Goal: Communication & Community: Answer question/provide support

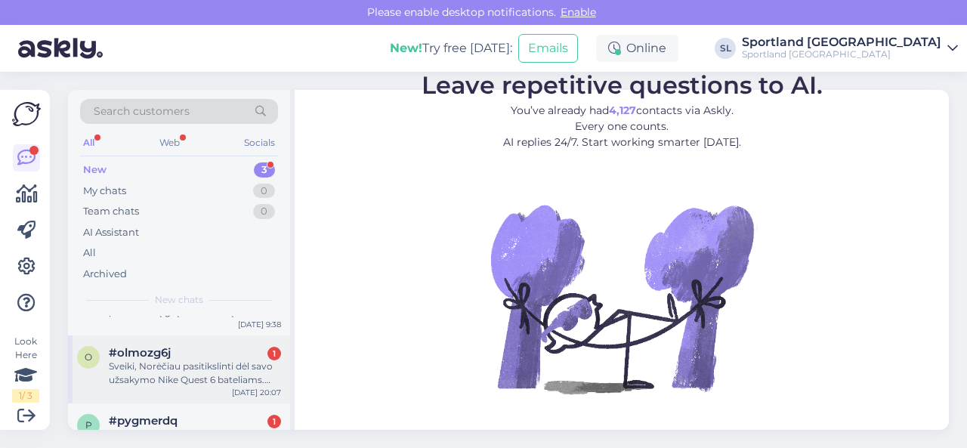
scroll to position [88, 0]
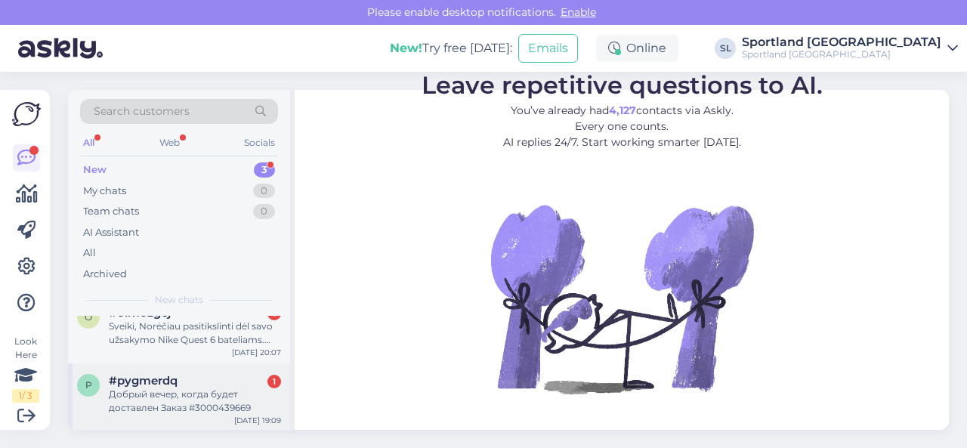
click at [172, 399] on div "Добрый вечер, когда будет доставлен Заказ #3000439669" at bounding box center [195, 400] width 172 height 27
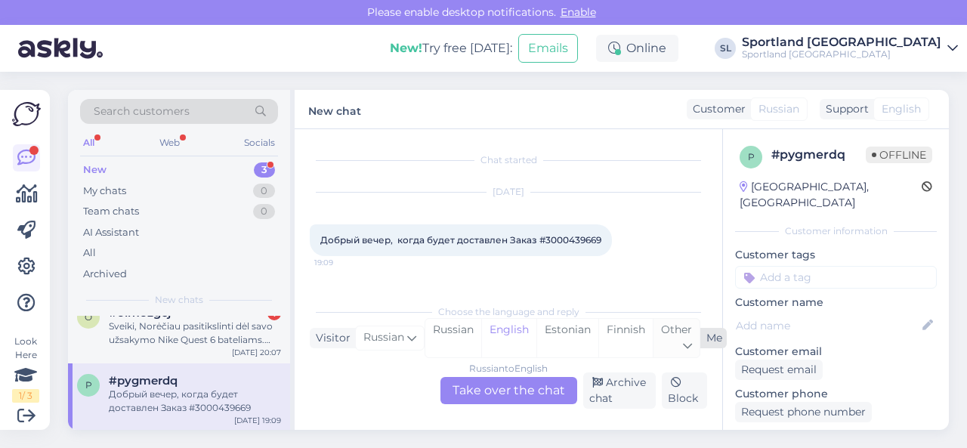
click at [674, 339] on div "Other" at bounding box center [675, 338] width 47 height 39
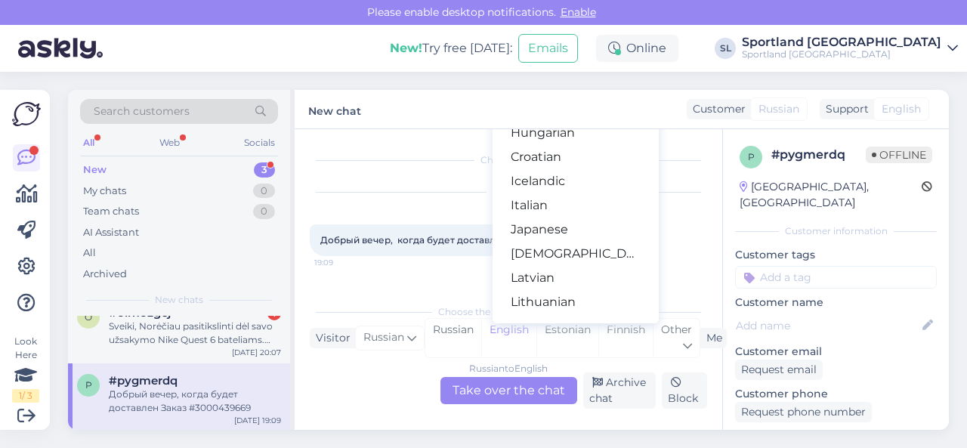
scroll to position [378, 0]
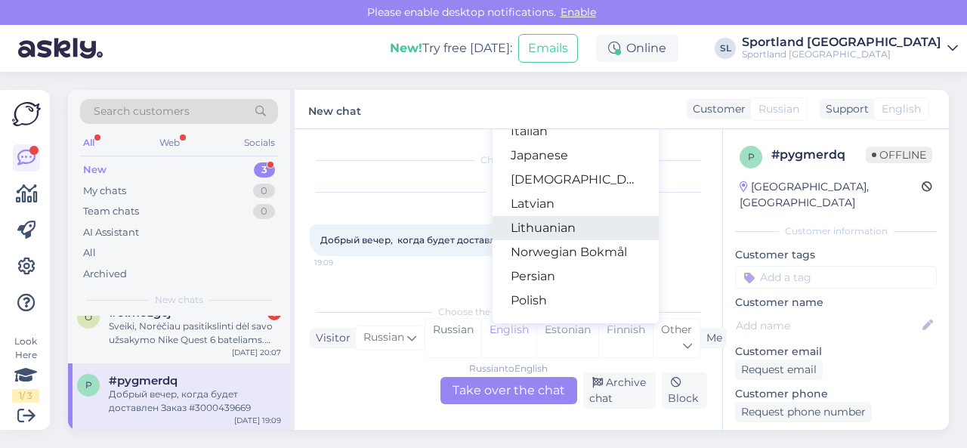
click at [545, 227] on link "Lithuanian" at bounding box center [575, 228] width 166 height 24
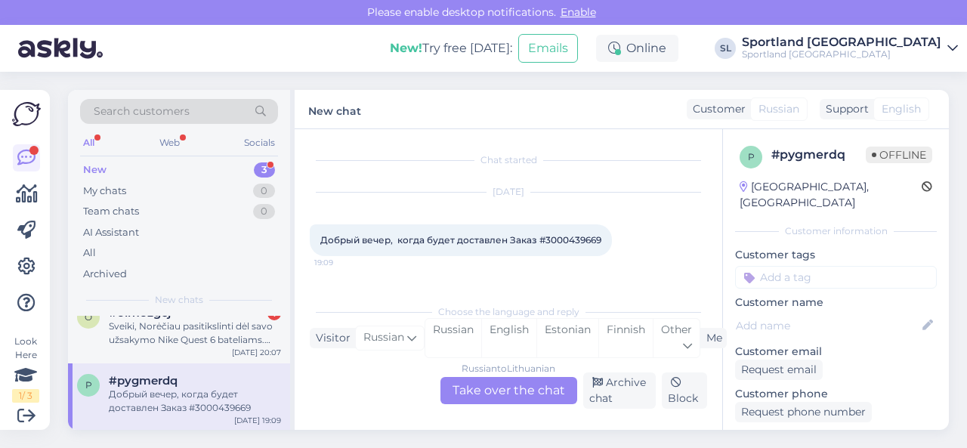
click at [502, 386] on div "Russian to Lithuanian Take over the chat" at bounding box center [508, 390] width 137 height 27
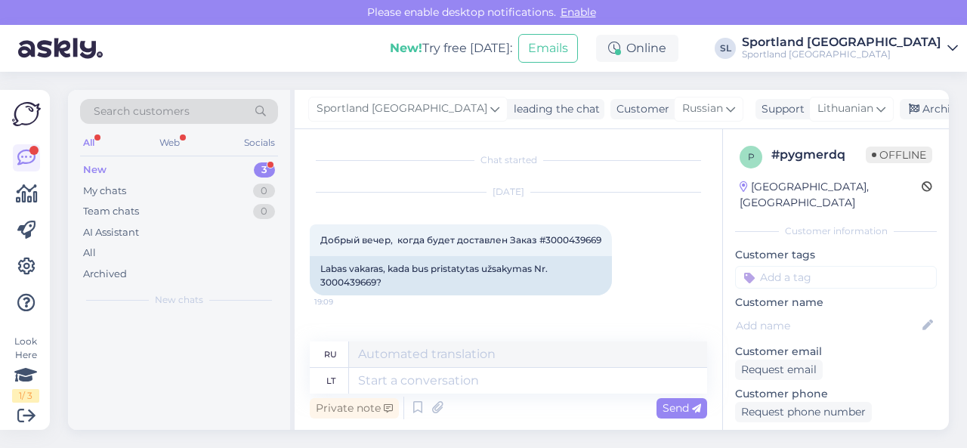
scroll to position [0, 0]
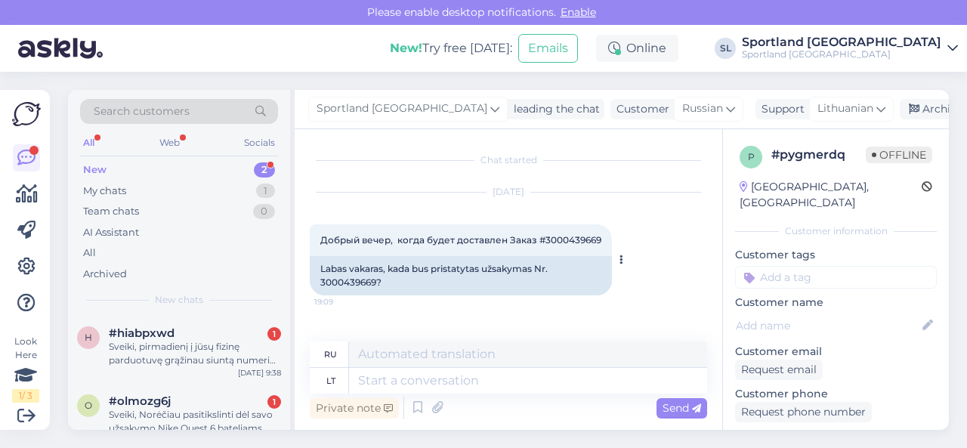
click at [366, 280] on div "Labas vakaras, kada bus pristatytas užsakymas Nr. 3000439669?" at bounding box center [461, 275] width 302 height 39
copy div "3000439669"
click at [412, 381] on textarea at bounding box center [528, 381] width 358 height 26
type textarea "Sveiki,"
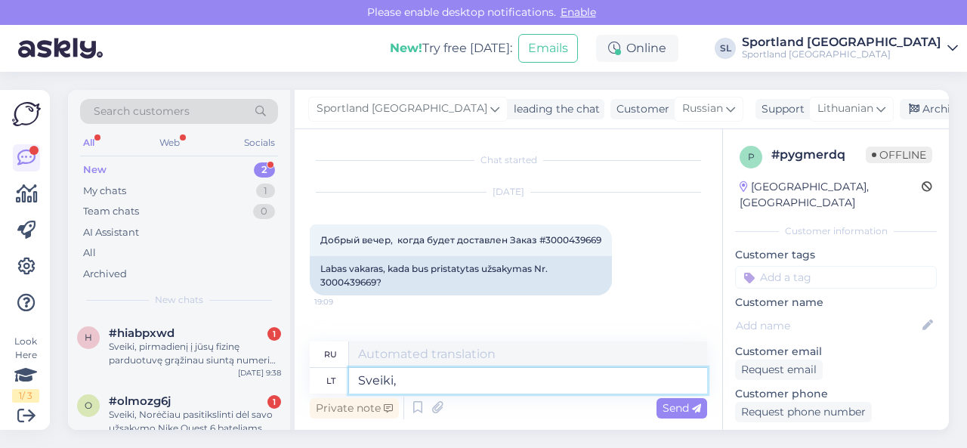
type textarea "Привет"
type textarea "Sveiki, l"
type textarea "Привет,"
type textarea "Sveiki, luktelkite."
type textarea "Здравствуйте, подождите."
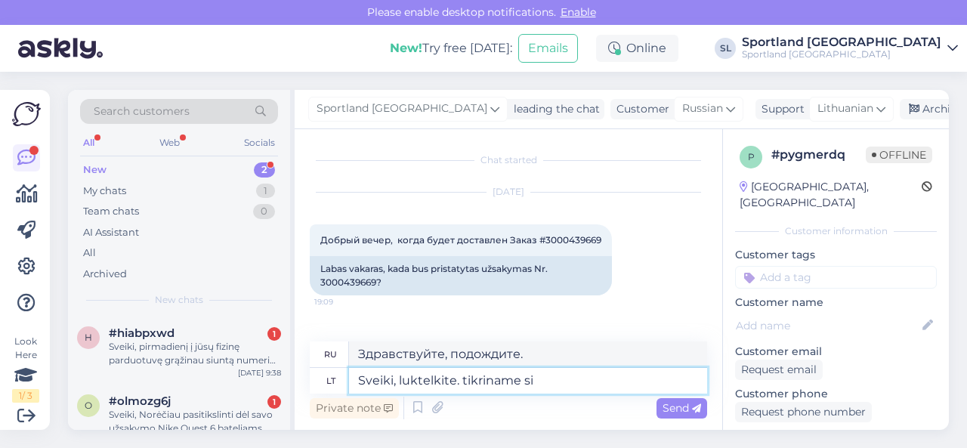
type textarea "Sveiki, luktelkite. tikriname sis"
type textarea "Здравствуйте, подождите, пожалуйста. Мы проверяем."
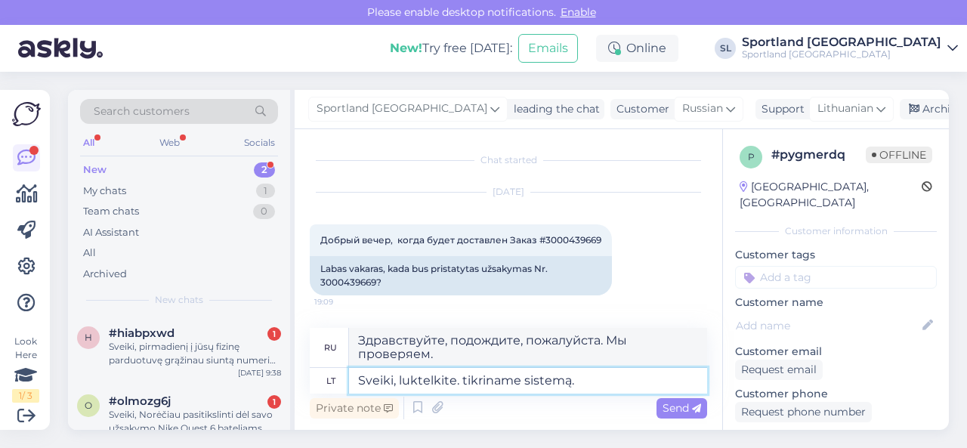
type textarea "Sveiki, luktelkite. tikriname sistemą."
type textarea "Здравствуйте, подождите, пожалуйста. Мы проверяем систему."
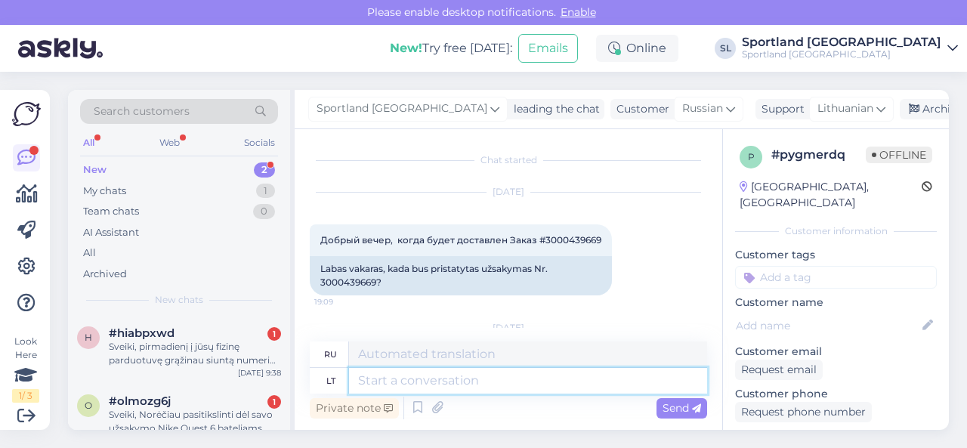
scroll to position [119, 0]
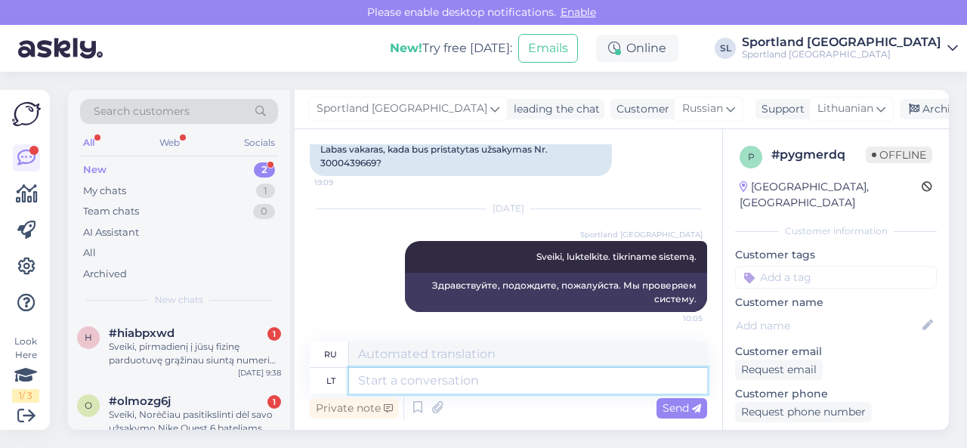
click at [409, 381] on textarea at bounding box center [528, 381] width 358 height 26
type textarea "prekė"
type textarea "элемент"
paste textarea "NEW BALANCE 574 SKU: 27456402250 Размер обуви:38"
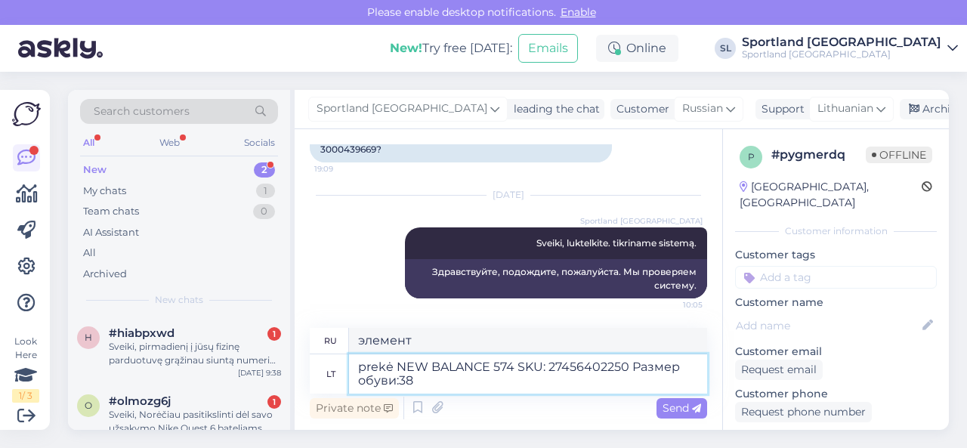
type textarea "prekė NEW BALANCE 574 SKU: 27456402250 Размер обуви:38"
type textarea "товар NEW BALANCE 574 Артикул: 27456402250 Размер обуви: 38"
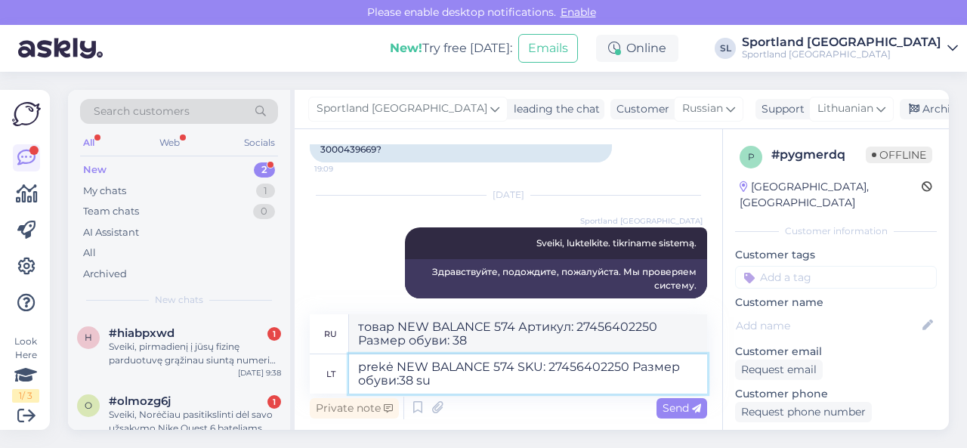
type textarea "prekė NEW BALANCE 574 SKU: 27456402250 Размер обуви:38 su"
type textarea "товар NEW BALANCE 574 Артикул: 27456402250 Размер обуви: 38 с"
type textarea "prekė NEW BALANCE 574 SKU: 27456402250 Размер обуви:38 su DPD siu"
type textarea "товар NEW BALANCE 574 Артикул: 27456402250 Размер обуви: 38 с DPD"
type textarea "prekė NEW BALANCE 574 SKU: 27456402250 Размер обуви:38 su DPD siuntos se"
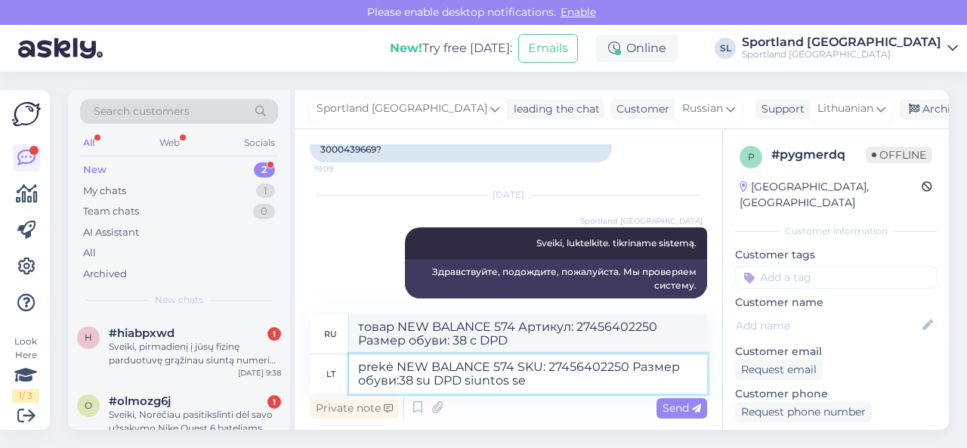
type textarea "товар NEW BALANCE 574 Артикул: 27456402250 Размер обуви: 38 с доставкой DPD"
type textarea "prekė NEW BALANCE 574 SKU: 27456402250 Размер обуви:38 su DPD siuntos sekimo kod"
type textarea "товар NEW BALANCE 574 Артикул: 27456402250 Размер обуви: 38 с отслеживанием дос…"
type textarea "prekė NEW BALANCE 574 SKU: 27456402250 Размер обуви:38 su DPD siuntos sekimo ko…"
type textarea "товар NEW BALANCE 574 Артикул: 27456402250 Размер обуви: 38 с кодом отслеживани…"
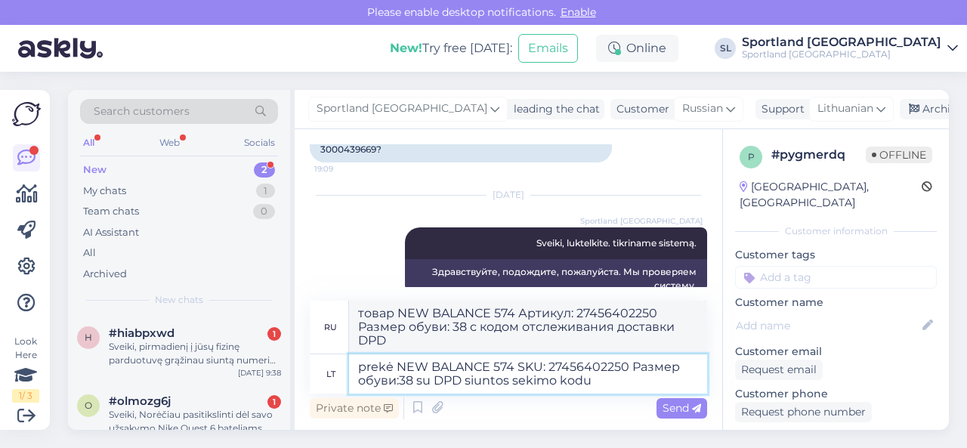
paste textarea "05815067630688"
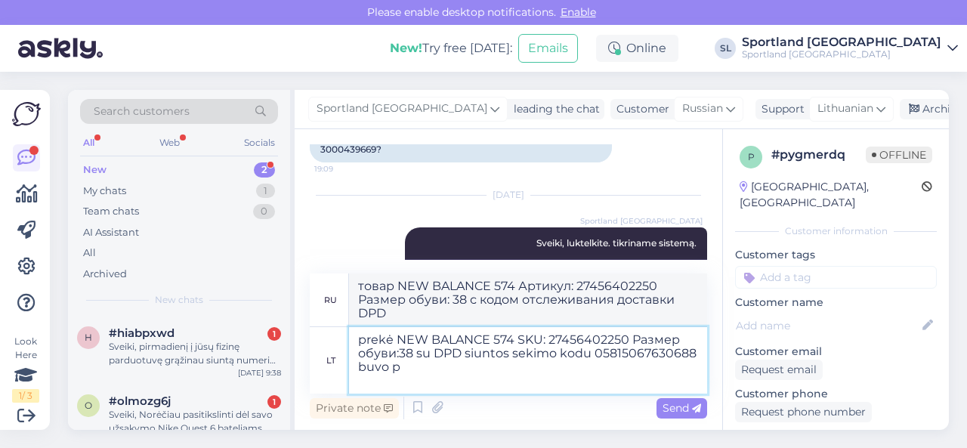
type textarea "prekė NEW BALANCE 574 SKU: 27456402250 Размер обуви:38 su DPD siuntos sekimo ko…"
type textarea "товар NEW BALANCE 574 Артикул: 27456402250 Размер обуви: 38 с кодом отслеживани…"
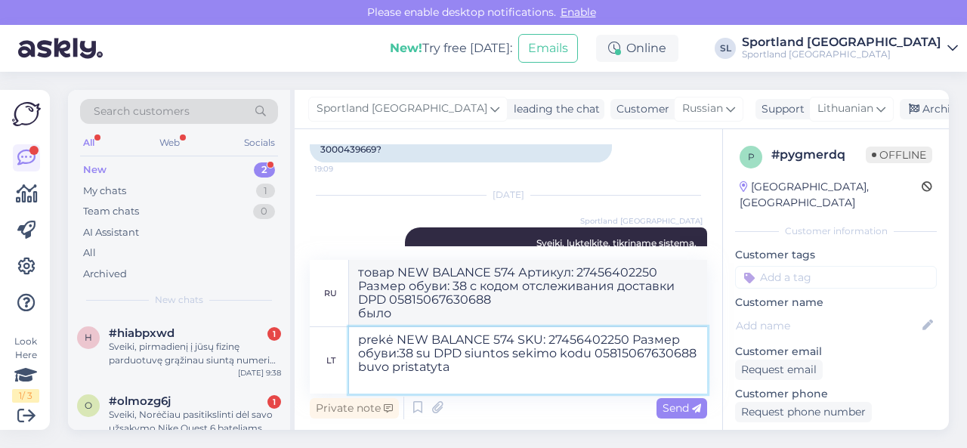
type textarea "prekė NEW BALANCE 574 SKU: 27456402250 Размер обуви:38 su DPD siuntos sekimo ko…"
type textarea "Товар NEW BALANCE 574 Артикул: 27456402250 Размер обуви: 38 с кодом отслеживани…"
paste textarea "[DATE]"
type textarea "prekė NEW BALANCE 574 SKU: 27456402250 Размер обуви:38 su DPD siuntos sekimo ko…"
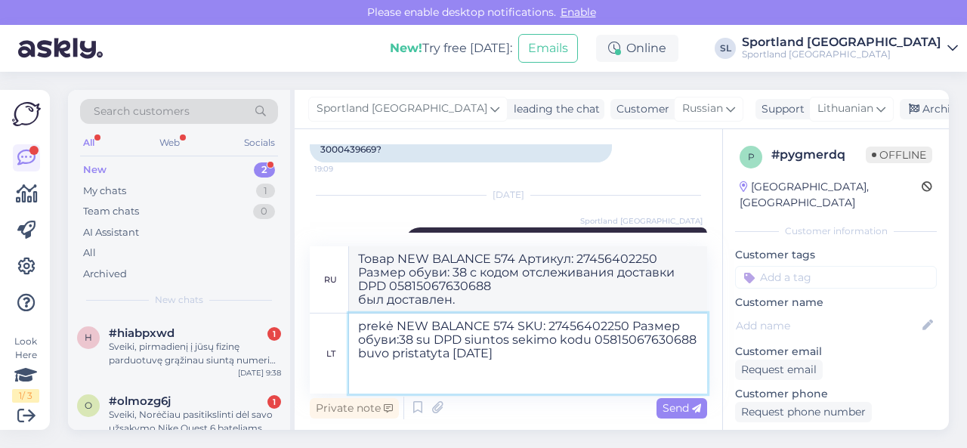
type textarea "Товар NEW BALANCE 574, артикул: 27456402250, размер обуви: 38, с кодом отслежив…"
type textarea "prekė NEW BALANCE 574 SKU: 27456402250 Размер обуви:38 su DPD siuntos sekimo ko…"
type textarea "Товар NEW BALANCE 574 Артикул: 27456402250 Размер обуви: 38 с кодом отслеживани…"
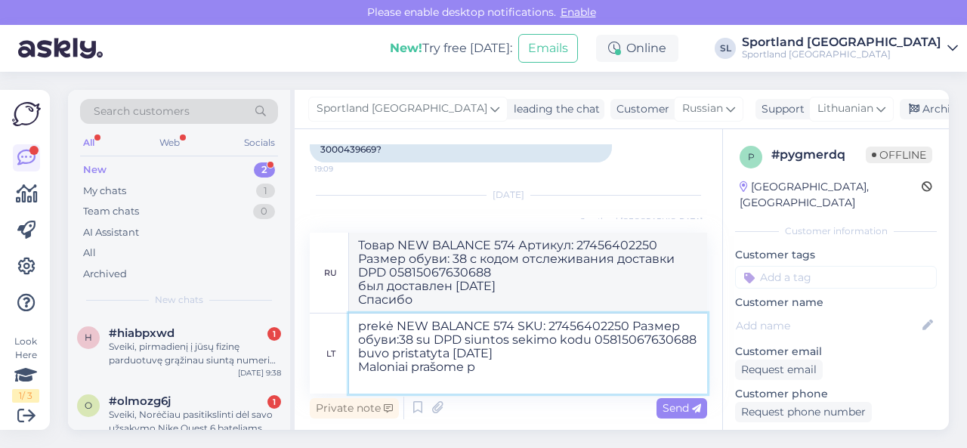
type textarea "prekė NEW BALANCE 574 SKU: 27456402250 Размер обуви:38 su DPD siuntos sekimo ko…"
type textarea "Товар NEW BALANCE 574 Артикул: 27456402250 Размер обуви: 38 с кодом отслеживани…"
type textarea "prekė NEW BALANCE 574 SKU: 27456402250 Размер обуви:38 su DPD siuntos sekimo ko…"
type textarea "товар NEW BALANCE 574 SKU: 27456402250 Размер обуви: 38 с кодом отслеживания до…"
type textarea "prekė NEW BALANCE 574 SKU: 27456402250 Размер обуви:38 su DPD siuntos sekimo ko…"
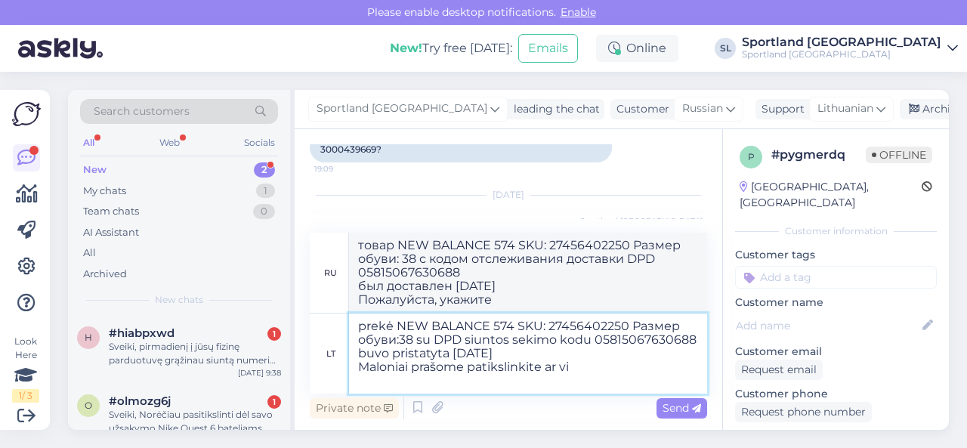
type textarea "товар NEW BALANCE 574 SKU: 27456402250 Размер обуви: 38 с кодом отслеживания до…"
type textarea "prekė NEW BALANCE 574 SKU: 27456402250 Размер обуви:38 su DPD siuntos sekimo ko…"
type textarea "товар NEW BALANCE 574 SKU: 27456402250 Размер обуви: 38 с кодом отслеживания до…"
type textarea "prekė NEW BALANCE 574 SKU: 27456402250 Размер обуви:38 su DPD siuntos sekimo ko…"
type textarea "товар NEW BALANCE 574 SKU: 27456402250 Размер обуви: 38 с кодом отслеживания до…"
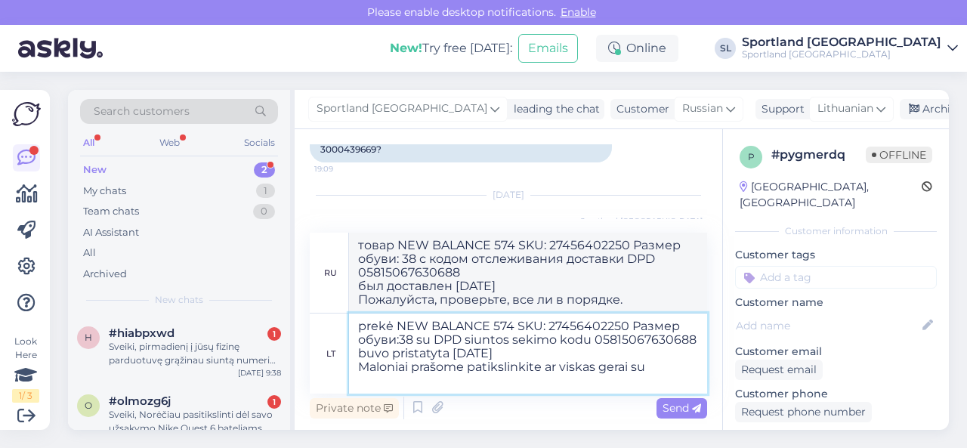
type textarea "prekė NEW BALANCE 574 SKU: 27456402250 Размер обуви:38 su DPD siuntos sekimo ko…"
type textarea "товар NEW BALANCE 574 SKU: 27456402250 Размер обуви: 38 с кодом отслеживания до…"
type textarea "prekė NEW BALANCE 574 SKU: 27456402250 Размер обуви:38 su DPD siuntos sekimo ko…"
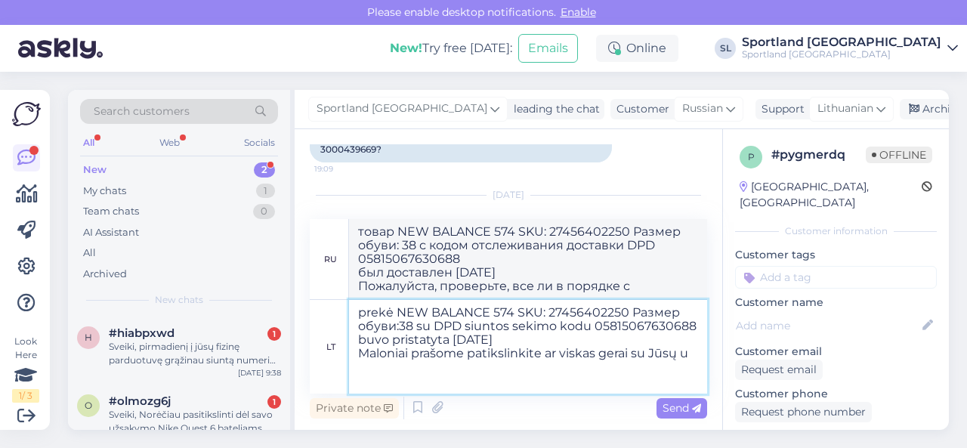
type textarea "товар NEW BALANCE 574 Артикул: 27456402250 Размер обуви: 38 с кодом отслеживани…"
type textarea "prekė NEW BALANCE 574 SKU: 27456402250 Размер обуви:38 su DPD siuntos sekimo ko…"
type textarea "товар NEW BALANCE 574 SKU: 27456402250 Размер обуви: 38 с кодом отслеживания до…"
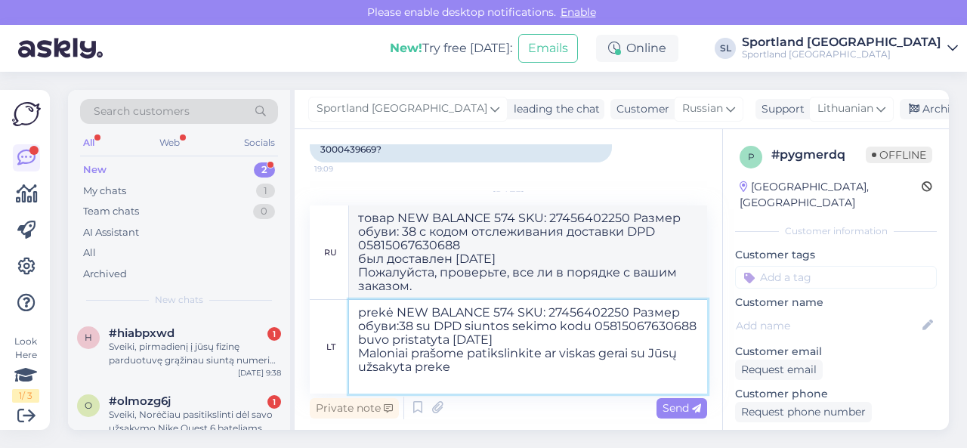
type textarea "prekė NEW BALANCE 574 SKU: 27456402250 Размер обуви:38 su DPD siuntos sekimo ko…"
type textarea "товар NEW BALANCE 574 SKU: 27456402250 Размер обуви: 38 с кодом отслеживания до…"
type textarea "prekė NEW BALANCE 574 SKU: 27456402250 Размер обуви:38 su DPD siuntos sekimo ko…"
type textarea "товар NEW BALANCE 574 SKU: 27456402250 Размер обуви: 38 с кодом отслеживания до…"
type textarea "prekė NEW BALANCE 574 SKU: 27456402250 Размер обуви:38 su DPD siuntos sekimo ko…"
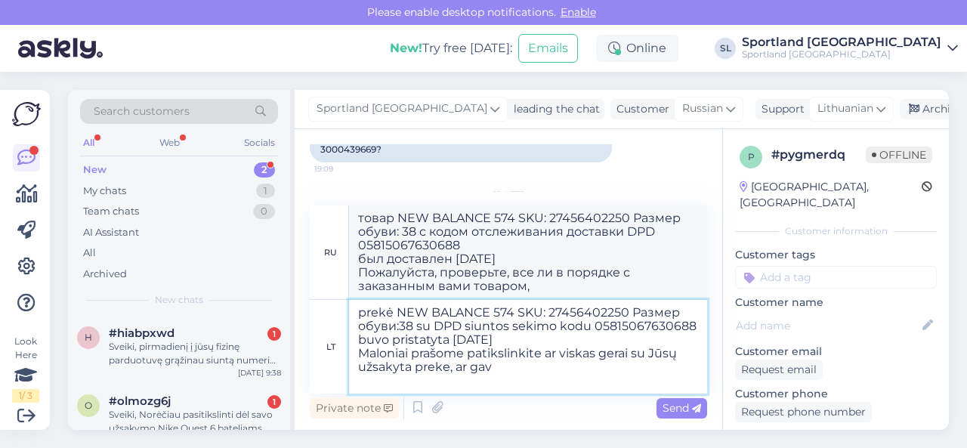
type textarea "товар NEW BALANCE 574 SKU: 27456402250 Размер обуви: 38 с кодом отслеживания до…"
type textarea "prekė NEW BALANCE 574 SKU: 27456402250 Размер обуви:38 su DPD siuntos sekimo ko…"
type textarea "товар NEW BALANCE 574 SKU: 27456402250 Размер обуви: 38 с кодом отслеживания до…"
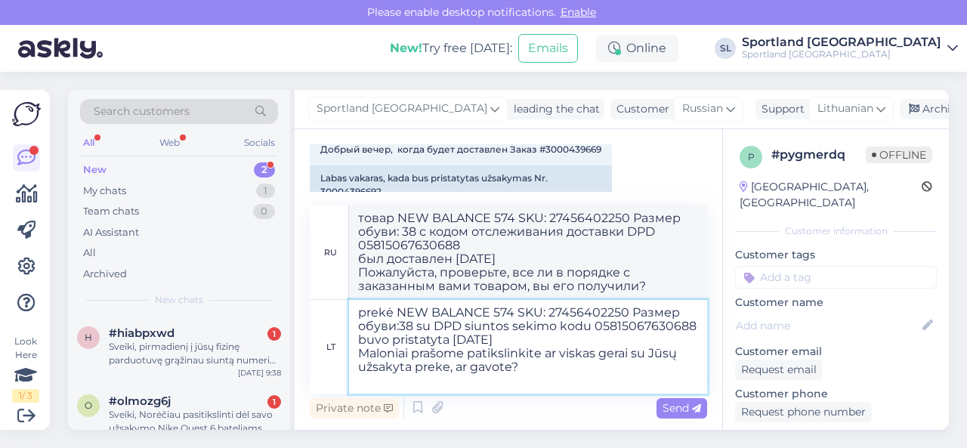
scroll to position [121, 0]
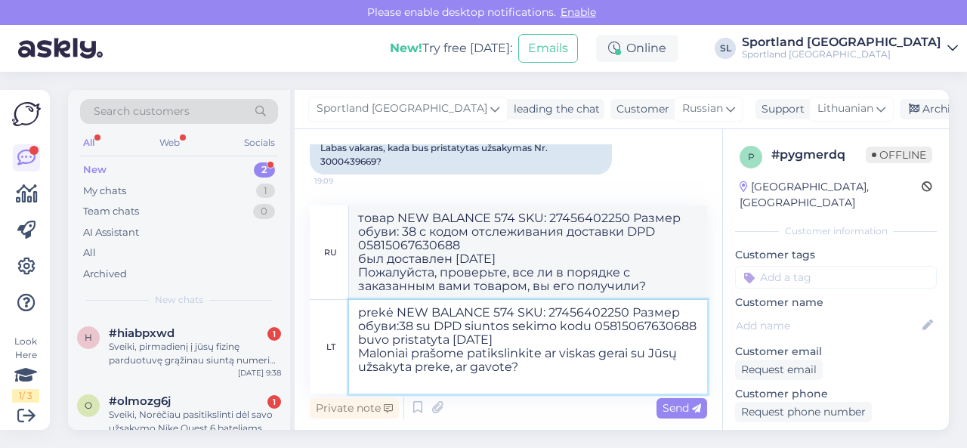
type textarea "prekė NEW BALANCE 574 SKU: 27456402250 Размер обуви:38 su DPD siuntos sekimo ko…"
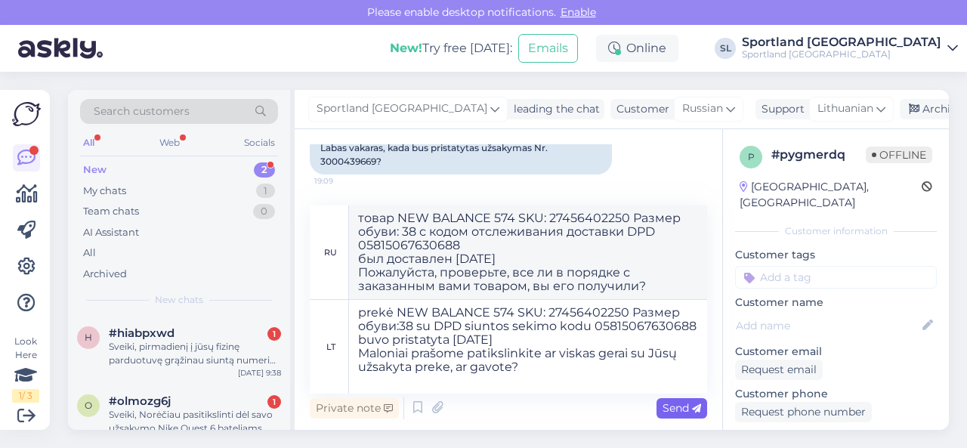
click at [682, 415] on div "Send" at bounding box center [681, 408] width 51 height 20
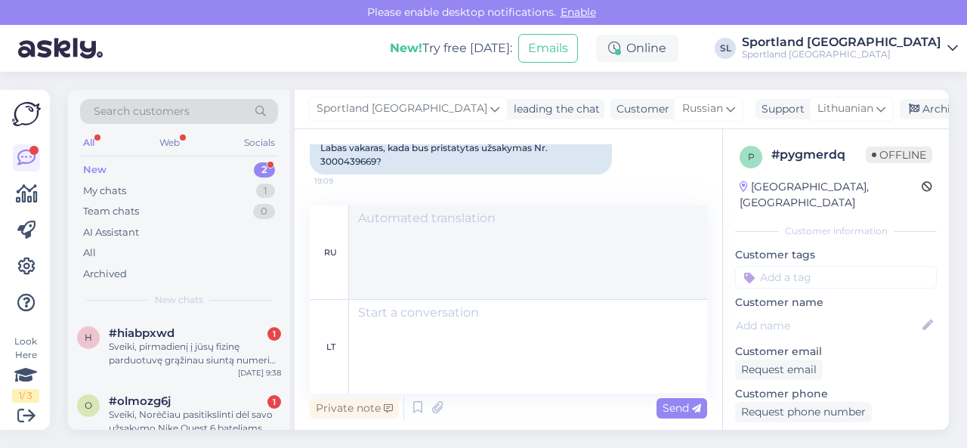
scroll to position [319, 0]
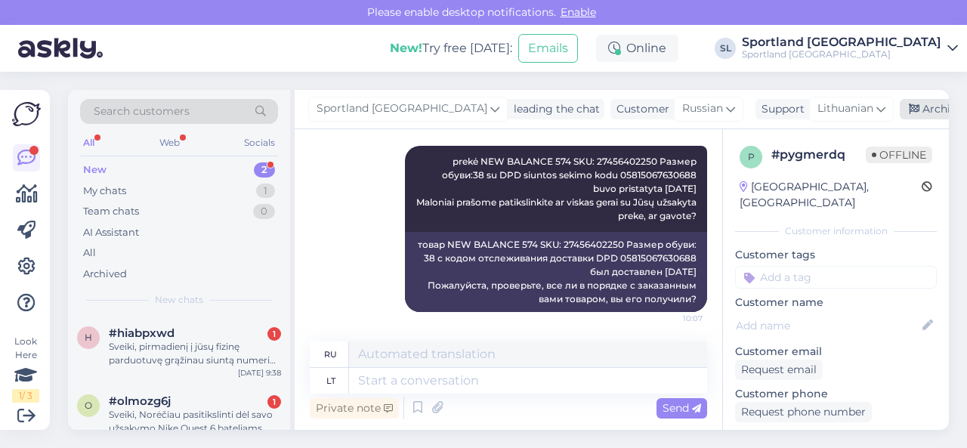
click at [908, 106] on div "Archive chat" at bounding box center [946, 109] width 95 height 20
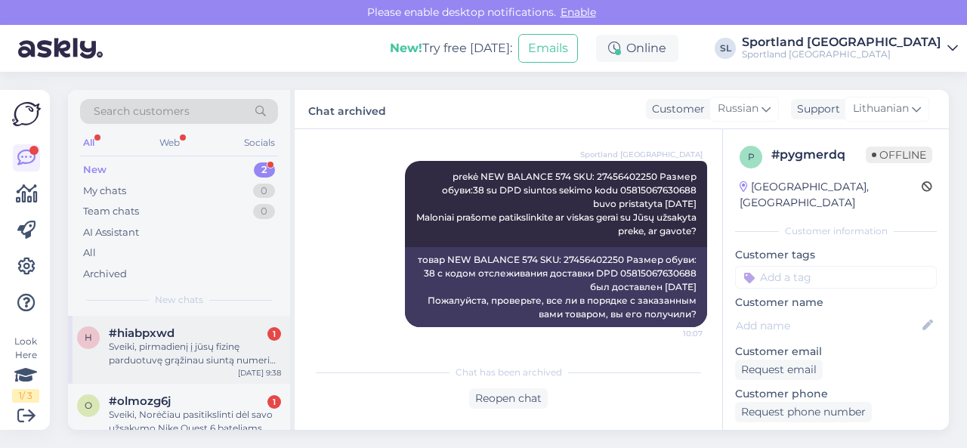
scroll to position [20, 0]
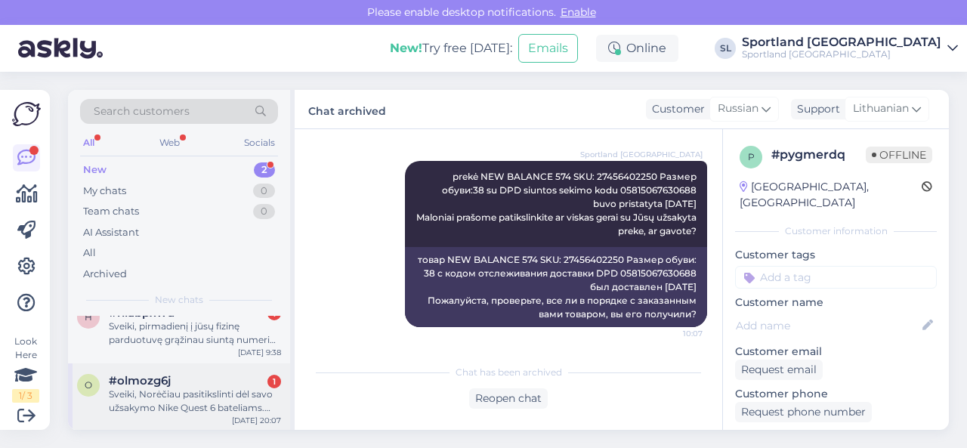
click at [190, 384] on div "#olmozg6j 1" at bounding box center [195, 381] width 172 height 14
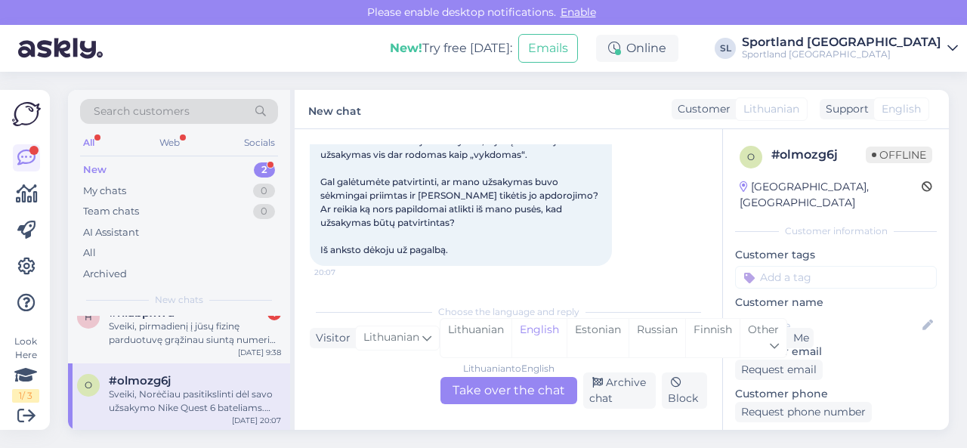
scroll to position [32, 0]
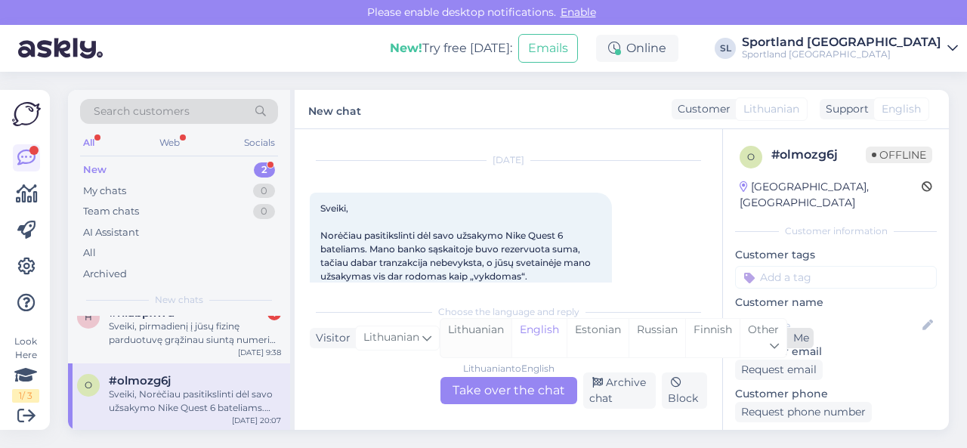
click at [499, 337] on div "Lithuanian" at bounding box center [475, 338] width 71 height 39
click at [487, 386] on div "Lithuanian to Lithuanian Take over the chat" at bounding box center [508, 390] width 137 height 27
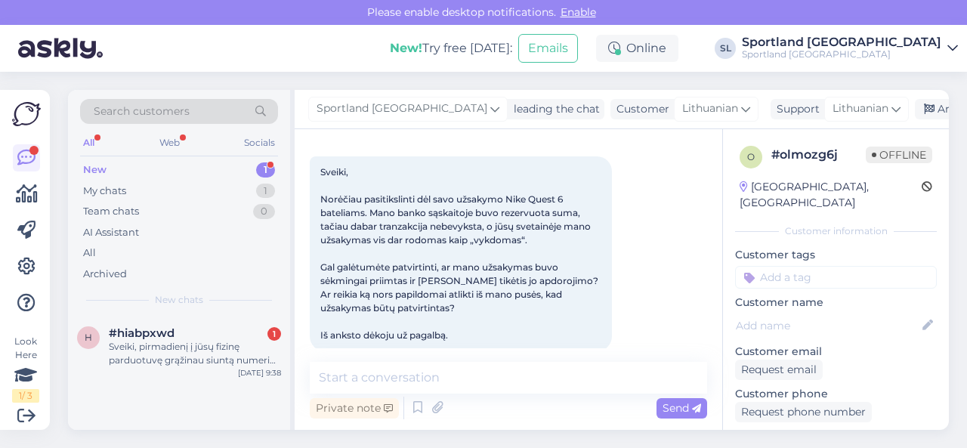
scroll to position [87, 0]
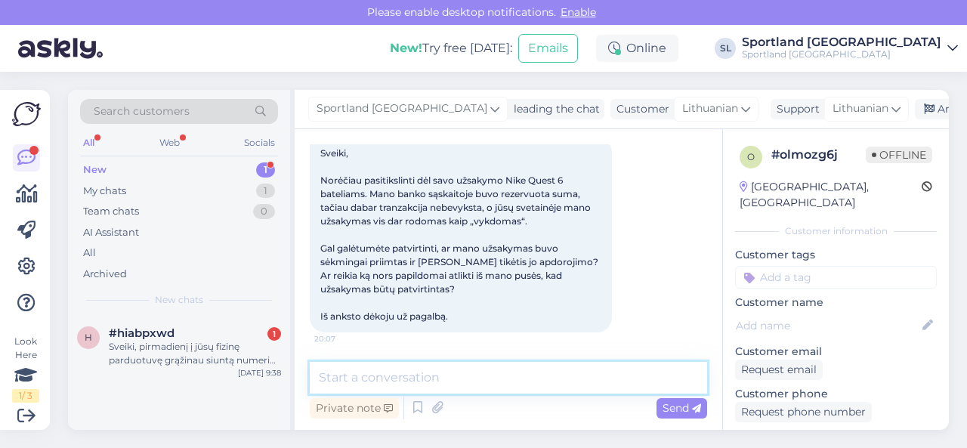
click at [473, 377] on textarea at bounding box center [508, 378] width 397 height 32
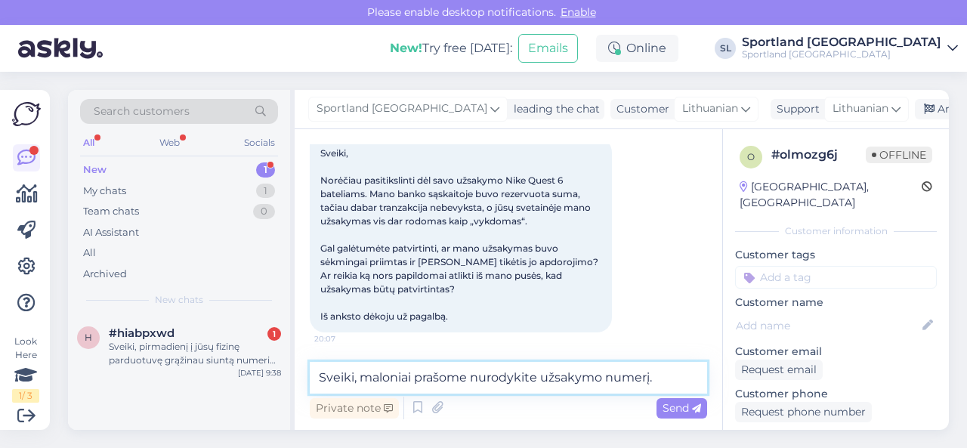
type textarea "Sveiki, maloniai prašome nurodykite užsakymo numerį."
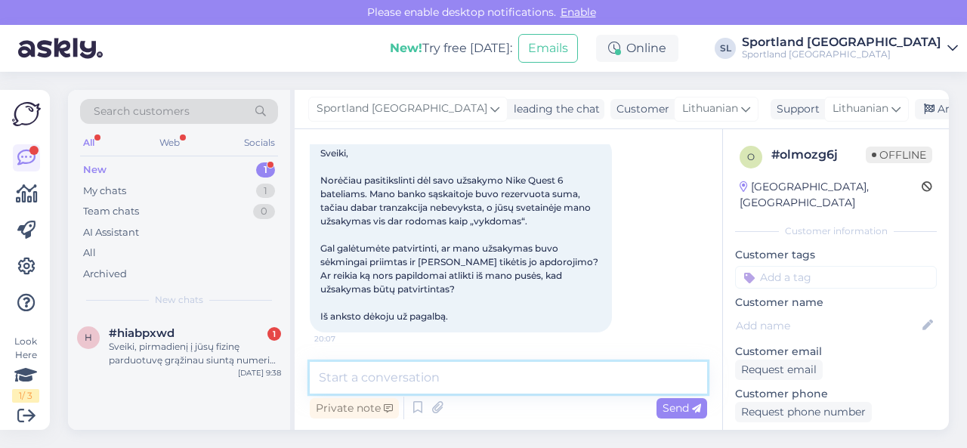
scroll to position [183, 0]
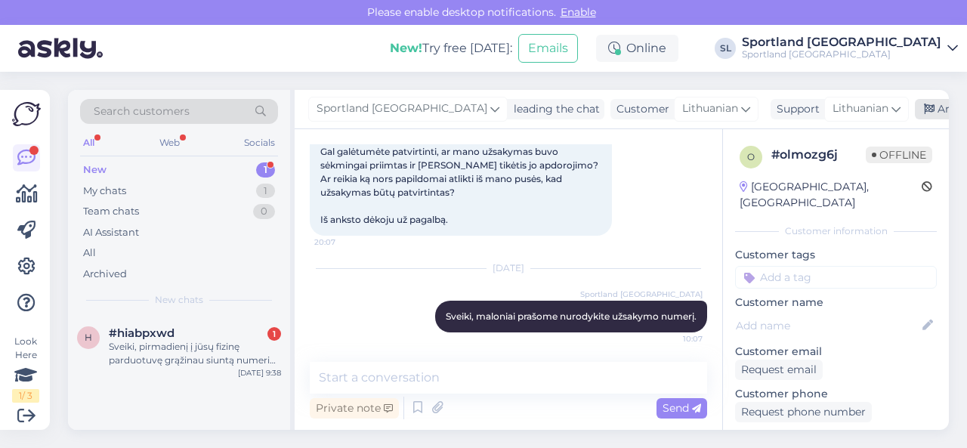
click at [914, 107] on div "Archive chat" at bounding box center [961, 109] width 95 height 20
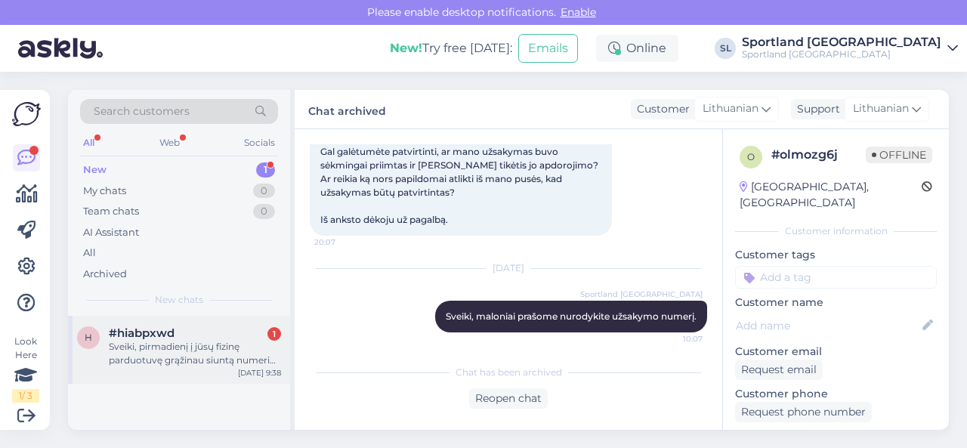
click at [192, 344] on div "Sveiki, pirmadienį į jūsų fizinę parduotuvę grąžinau siuntą numeriu # 300042678…" at bounding box center [195, 353] width 172 height 27
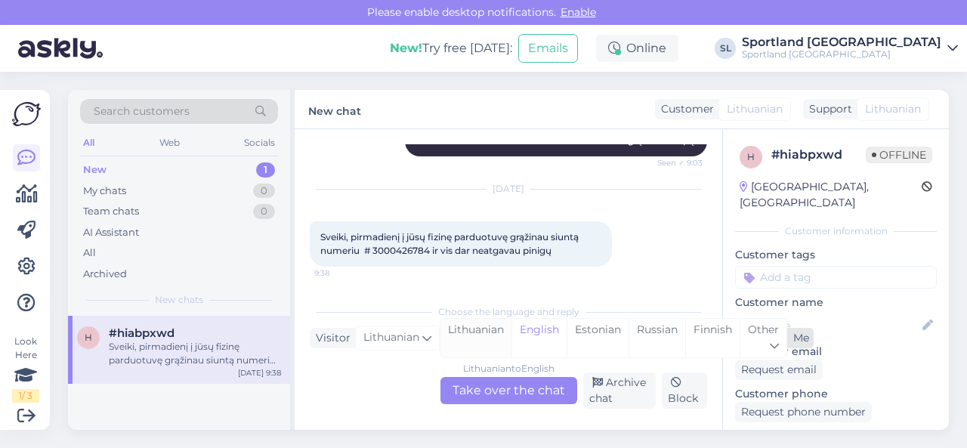
click at [475, 338] on div "Lithuanian" at bounding box center [475, 338] width 71 height 39
click at [485, 389] on div "Lithuanian to Lithuanian Take over the chat" at bounding box center [508, 390] width 137 height 27
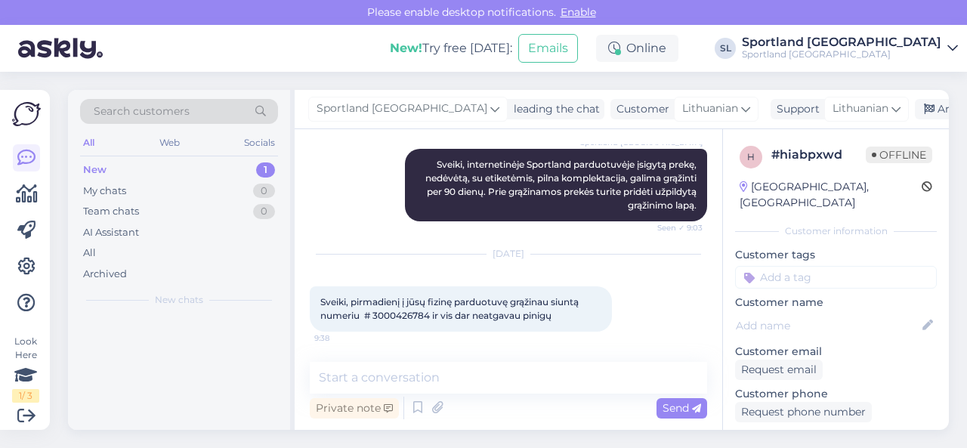
scroll to position [1173, 0]
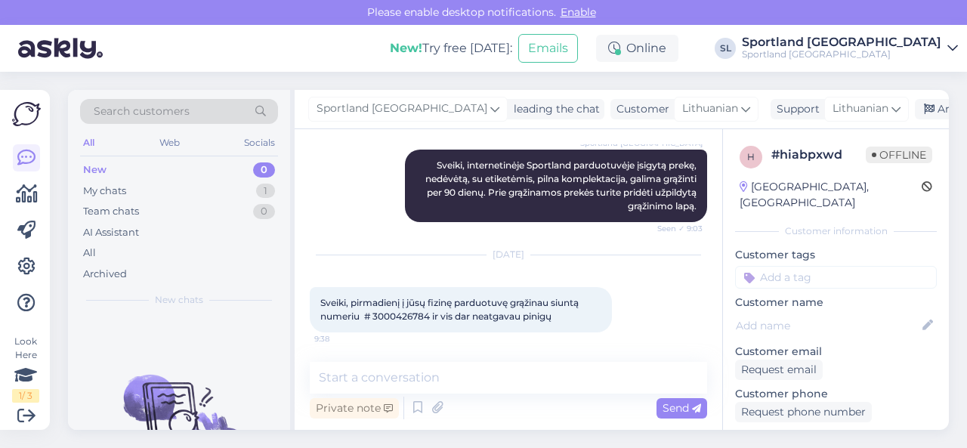
click at [405, 315] on span "Sveiki, pirmadienį į jūsų fizinę parduotuvę grąžinau siuntą numeriu # 300042678…" at bounding box center [450, 309] width 261 height 25
copy span "3000426784"
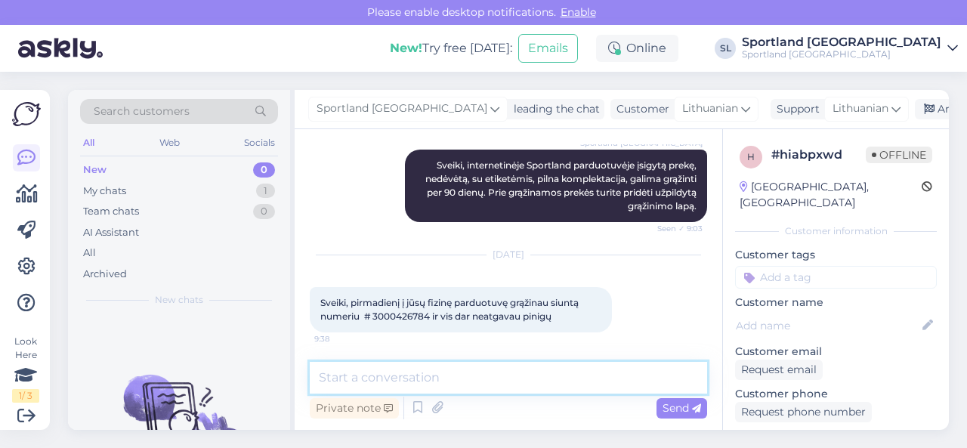
click at [507, 373] on textarea at bounding box center [508, 378] width 397 height 32
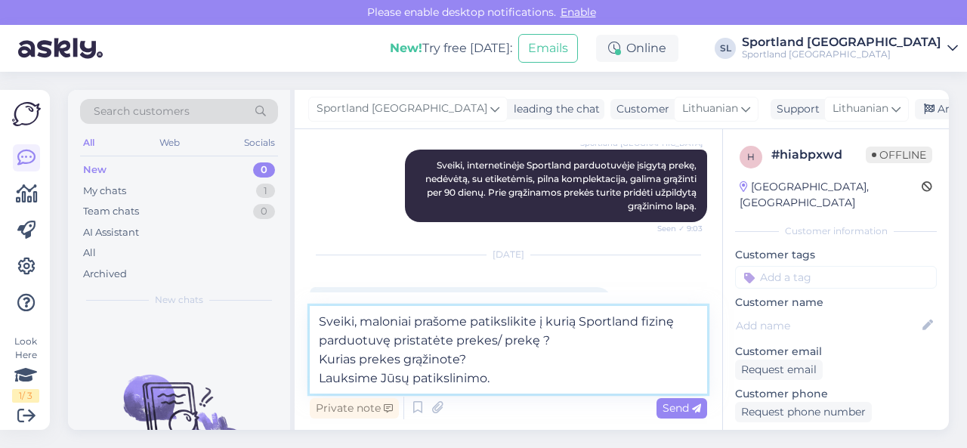
type textarea "Sveiki, maloniai prašome patikslikite į kurią Sportland fizinę parduotuvę prist…"
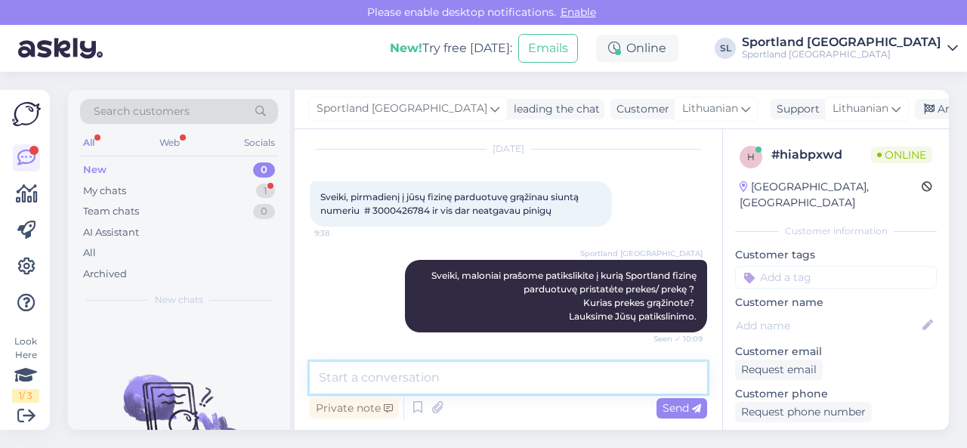
scroll to position [1357, 0]
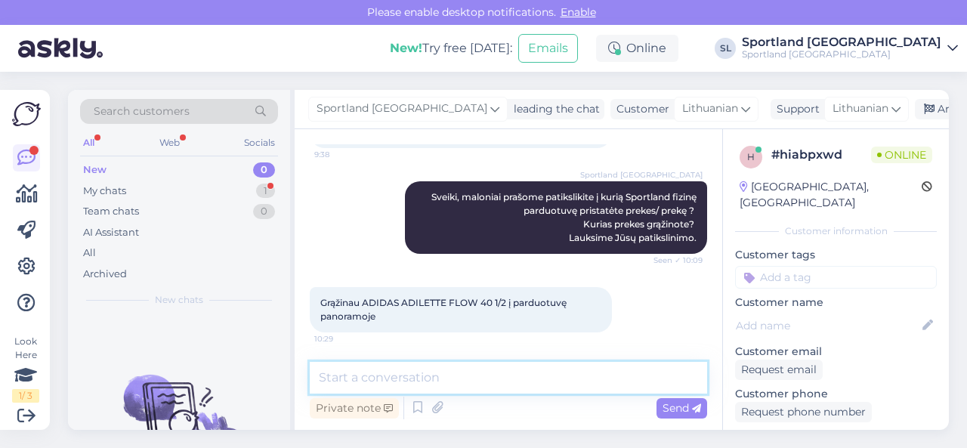
click at [460, 381] on textarea at bounding box center [508, 378] width 397 height 32
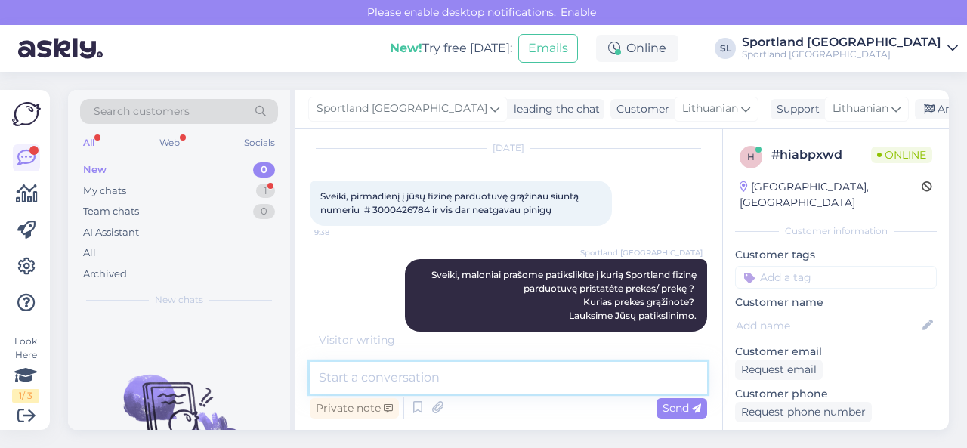
scroll to position [1206, 0]
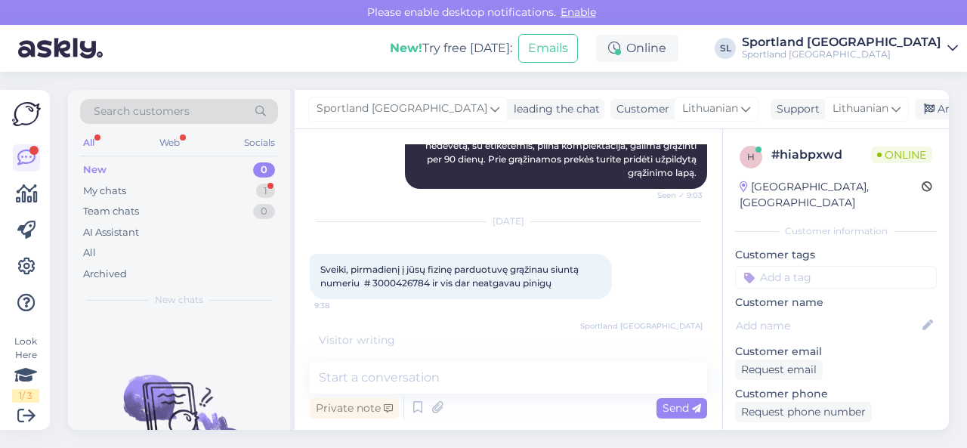
click at [398, 283] on span "Sveiki, pirmadienį į jūsų fizinę parduotuvę grąžinau siuntą numeriu # 300042678…" at bounding box center [450, 276] width 261 height 25
copy span "3000426784"
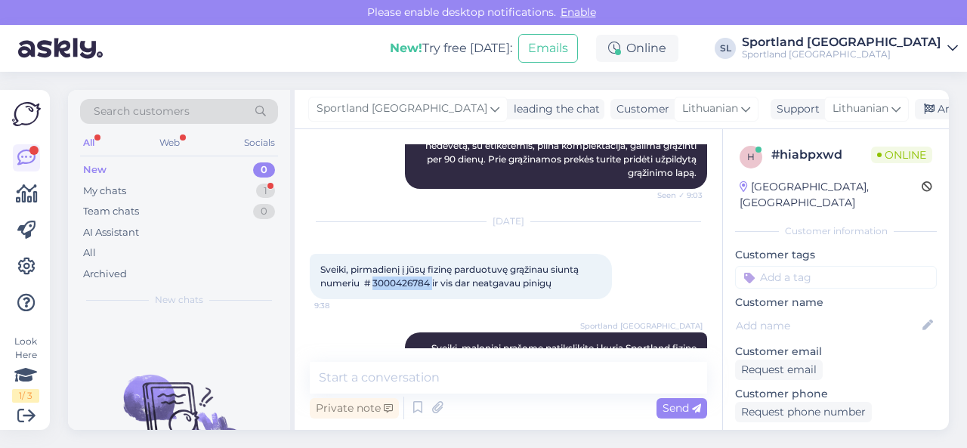
scroll to position [1422, 0]
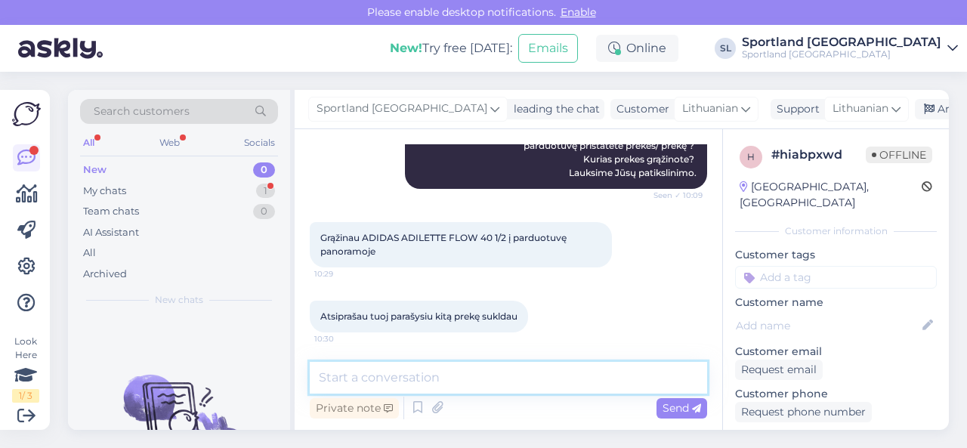
click at [446, 381] on textarea at bounding box center [508, 378] width 397 height 32
type textarea "gerai, laukiame patikslinimo."
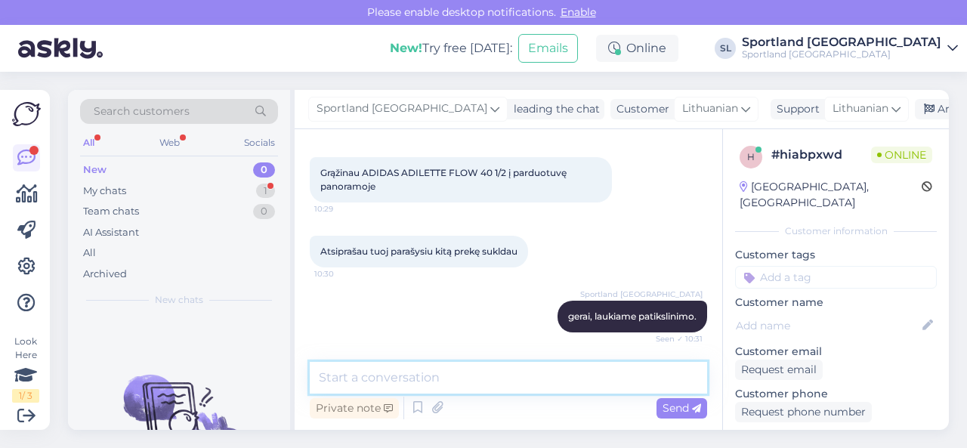
scroll to position [1671, 0]
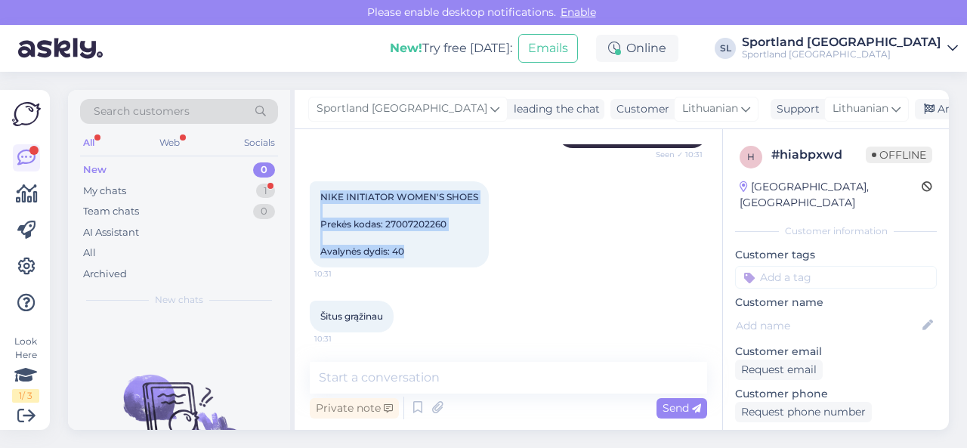
drag, startPoint x: 321, startPoint y: 194, endPoint x: 412, endPoint y: 257, distance: 111.2
click at [412, 257] on div "NIKE INITIATOR WOMEN'S SHOES Prekės kodas: 27007202260 Avalynės dydis: 40 10:31" at bounding box center [399, 224] width 179 height 86
copy span "NIKE INITIATOR WOMEN'S SHOES Prekės kodas: 27007202260 Avalynės dydis: 40"
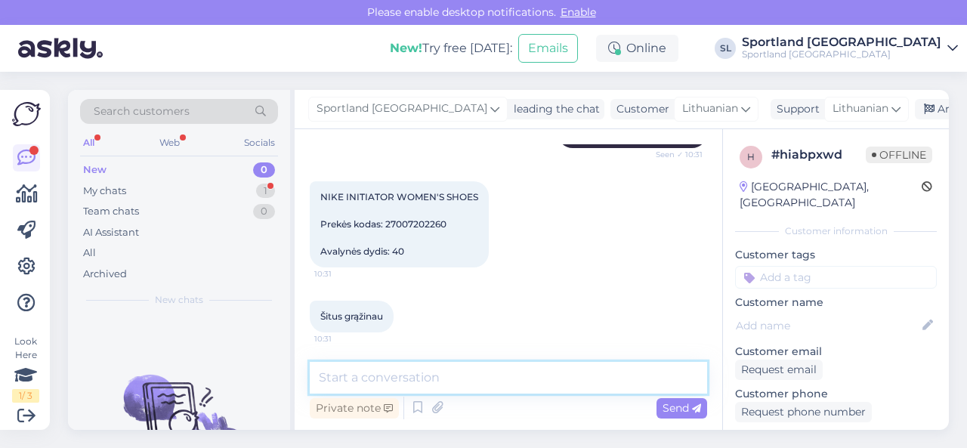
click at [486, 381] on textarea at bounding box center [508, 378] width 397 height 32
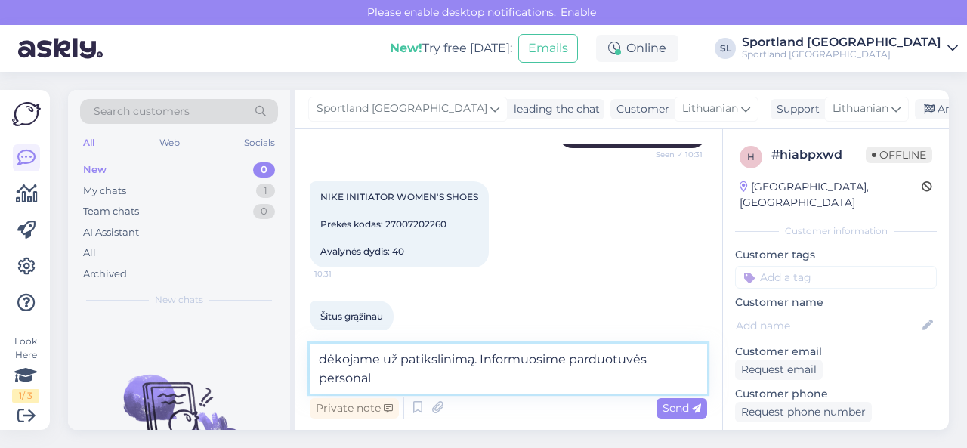
scroll to position [1687, 0]
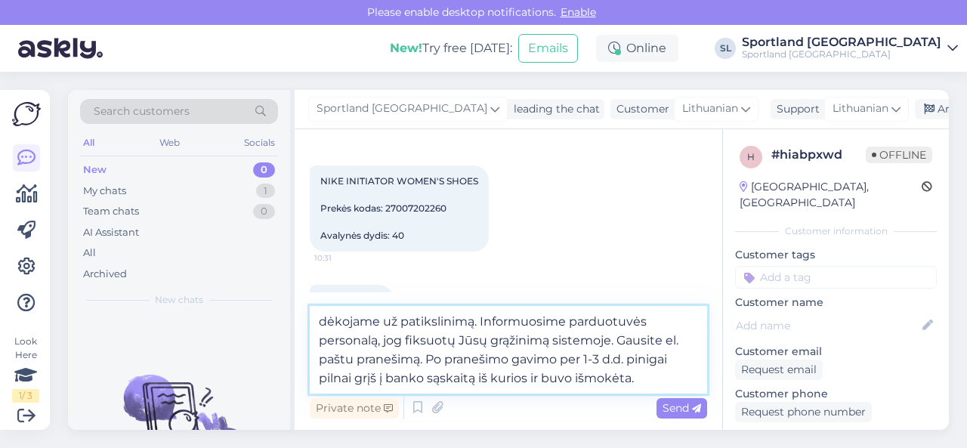
type textarea "dėkojame už patikslinimą. Informuosime parduotuvės personalą, jog fiksuotų Jūsų…"
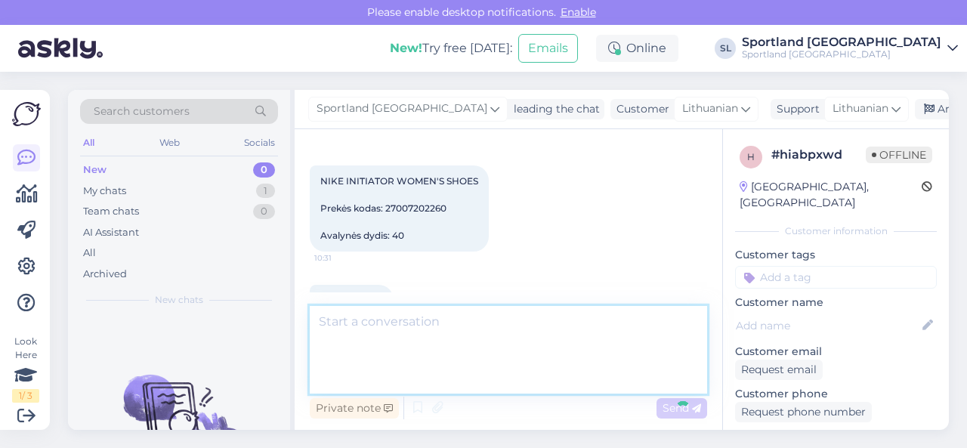
scroll to position [1777, 0]
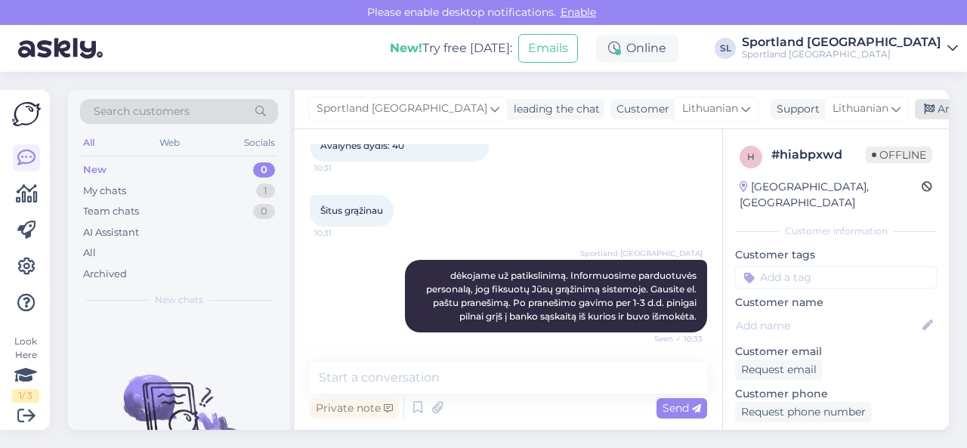
click at [914, 107] on div "Archive chat" at bounding box center [961, 109] width 95 height 20
